Goal: Transaction & Acquisition: Obtain resource

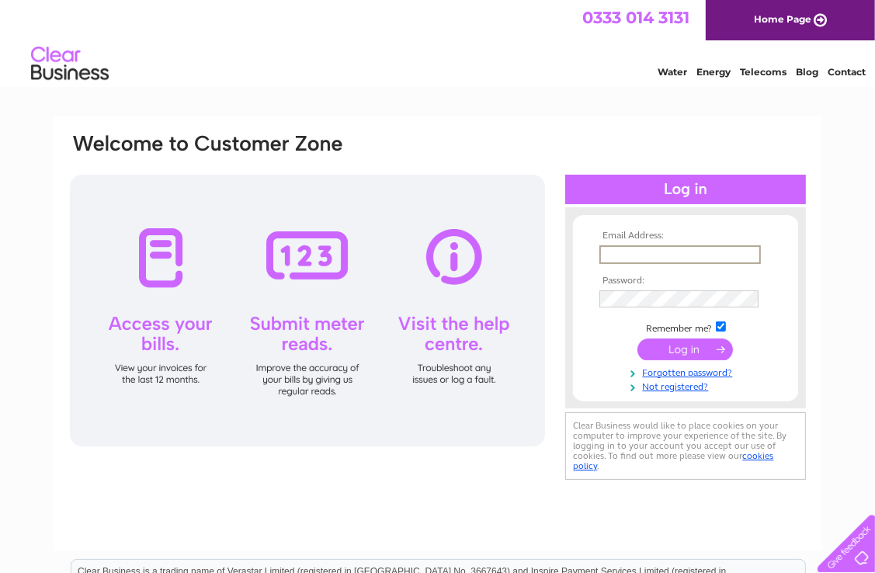
click at [690, 250] on input "text" at bounding box center [680, 254] width 162 height 19
type input "russell.byres@yahoo.co.uk"
click at [682, 349] on input "submit" at bounding box center [686, 348] width 96 height 22
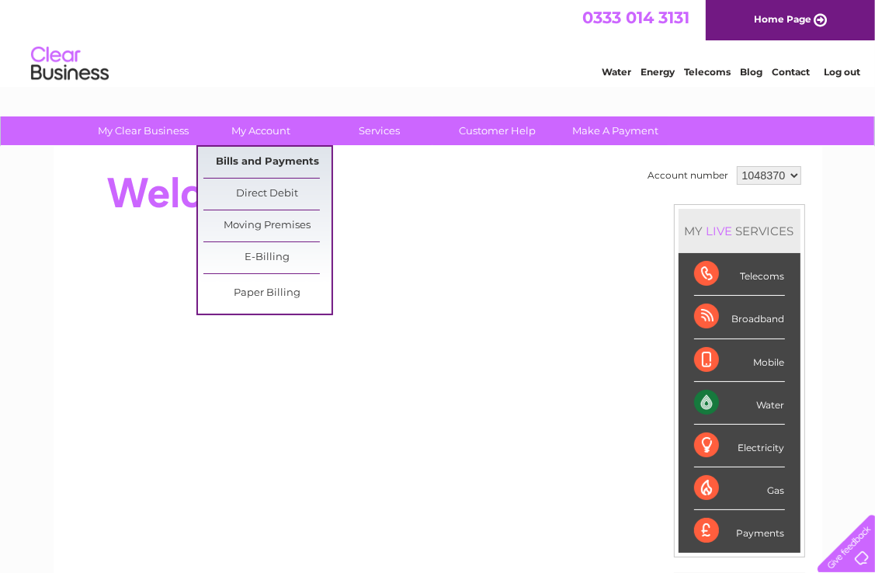
click at [265, 153] on link "Bills and Payments" at bounding box center [267, 162] width 128 height 31
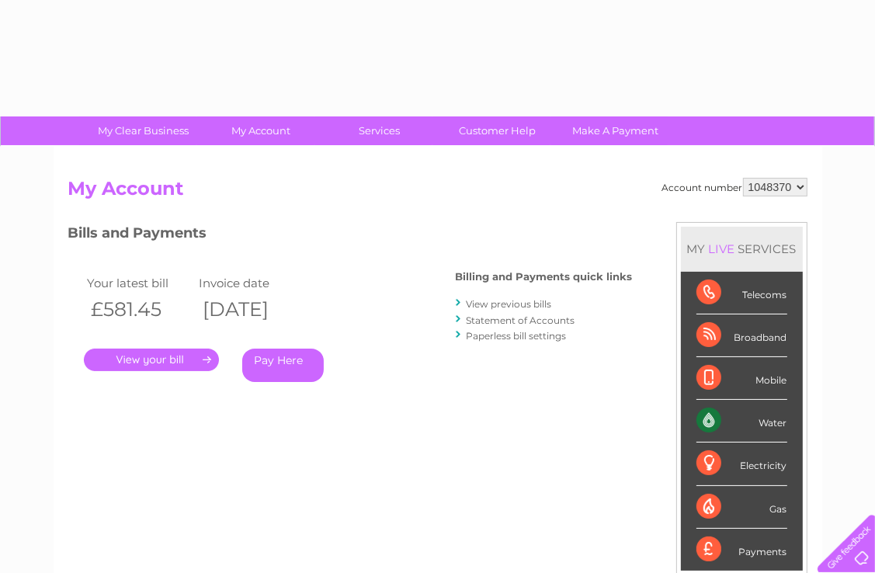
click at [248, 163] on div "Account number 1048370 My Account MY LIVE SERVICES Telecoms Broadband Mobile Wa…" at bounding box center [438, 404] width 769 height 514
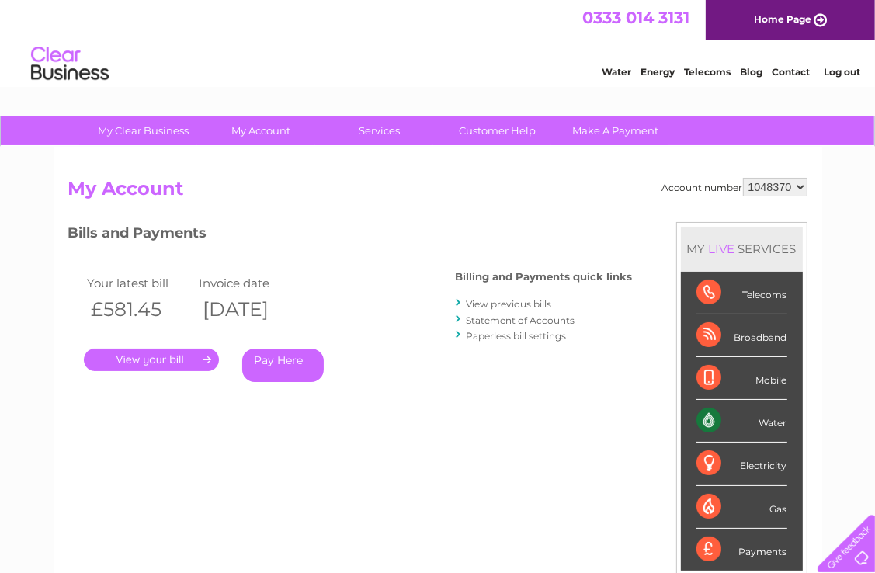
click at [149, 354] on link "." at bounding box center [151, 360] width 135 height 23
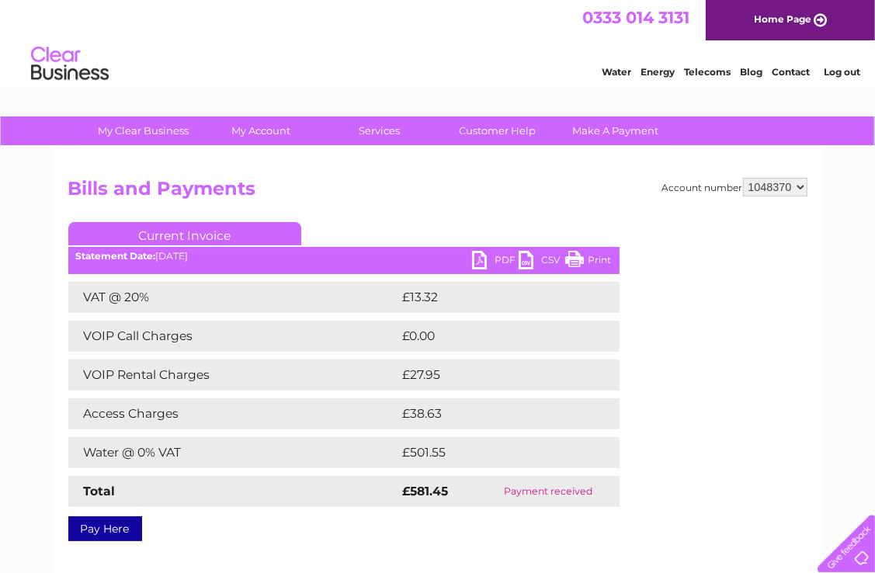
click at [481, 268] on link "PDF" at bounding box center [495, 262] width 47 height 23
